Goal: Navigation & Orientation: Find specific page/section

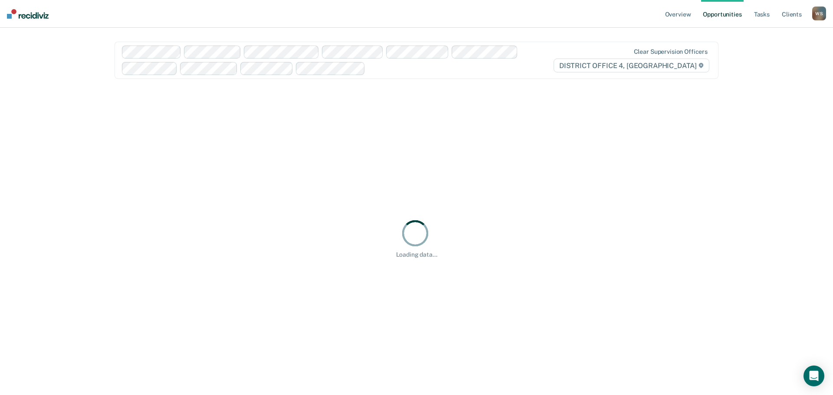
click at [824, 13] on div "W S" at bounding box center [819, 14] width 14 height 14
click at [769, 54] on link "Go to Operations" at bounding box center [784, 56] width 70 height 7
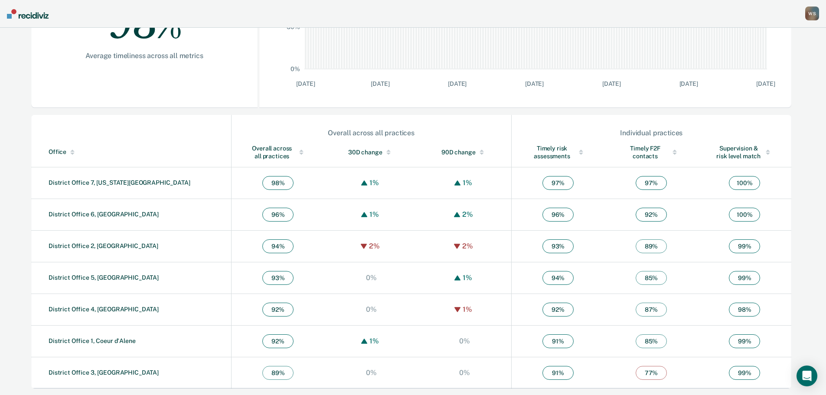
scroll to position [210, 0]
click at [91, 308] on link "District Office 4, [GEOGRAPHIC_DATA]" at bounding box center [104, 308] width 110 height 7
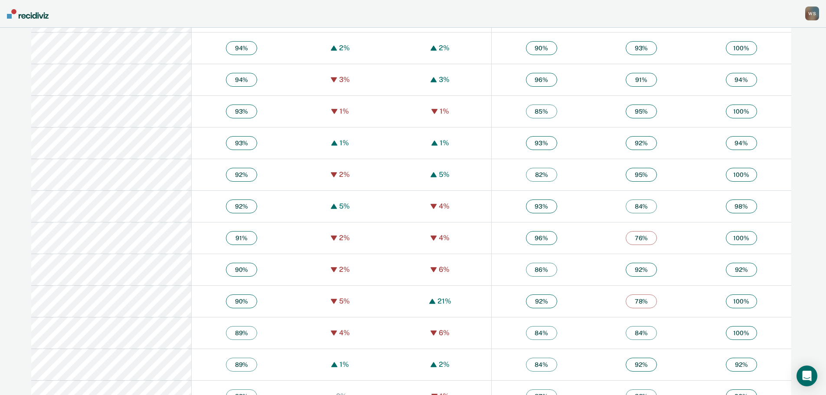
scroll to position [1475, 0]
